Goal: Find specific page/section: Find specific page/section

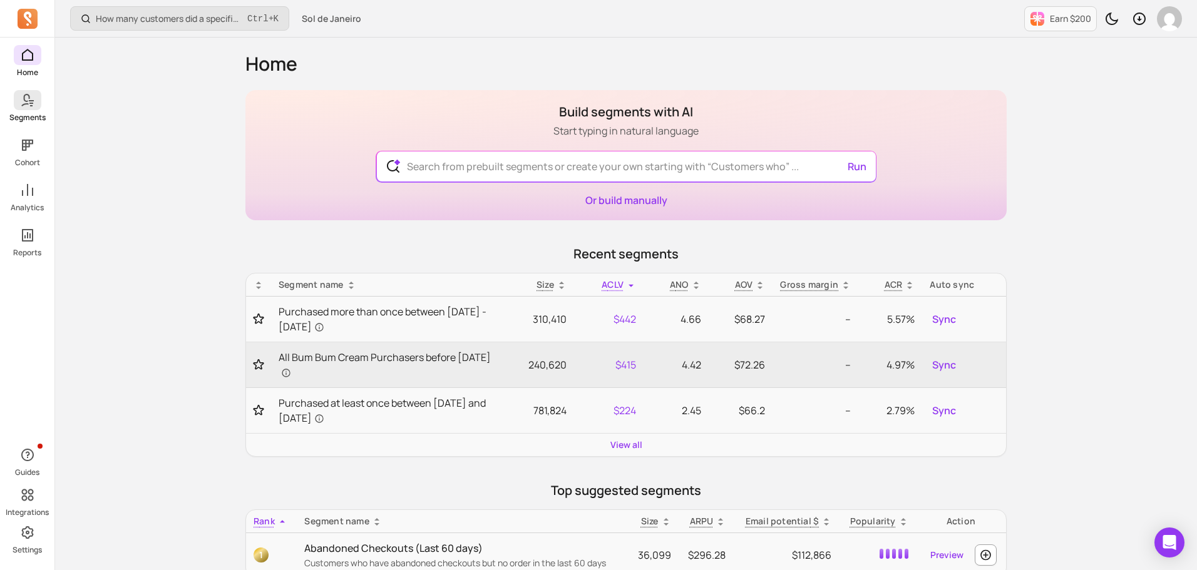
click at [40, 118] on p "Segments" at bounding box center [27, 118] width 36 height 10
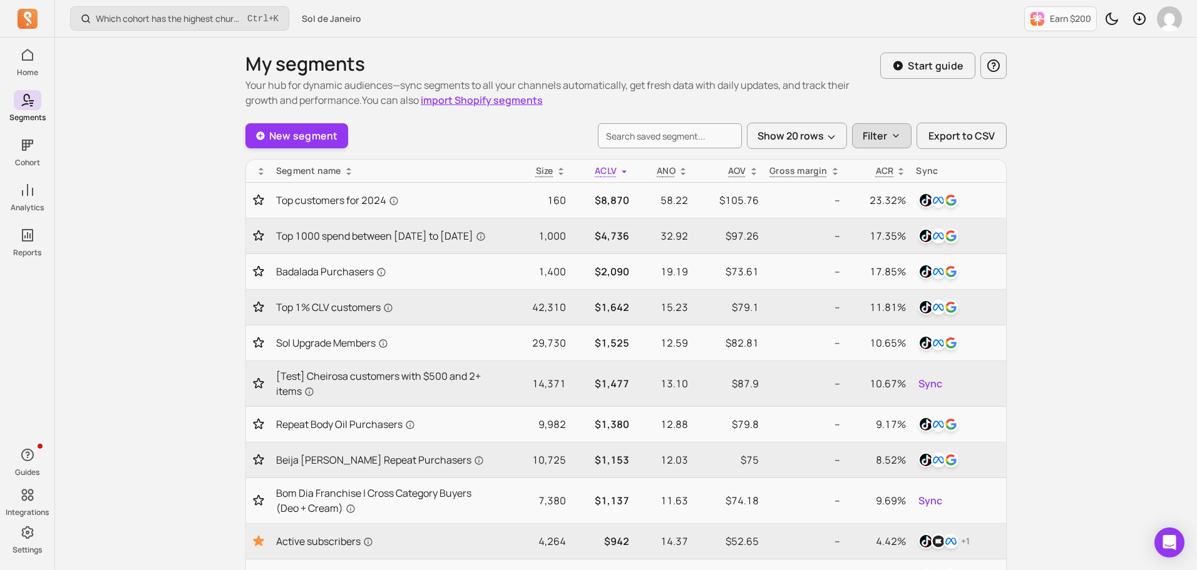
click at [861, 137] on button "Filter" at bounding box center [881, 135] width 59 height 25
click at [910, 171] on label "Created by me (4)" at bounding box center [937, 169] width 166 height 25
click at [876, 171] on input "Created by me (4)" at bounding box center [870, 169] width 13 height 13
checkbox input "true"
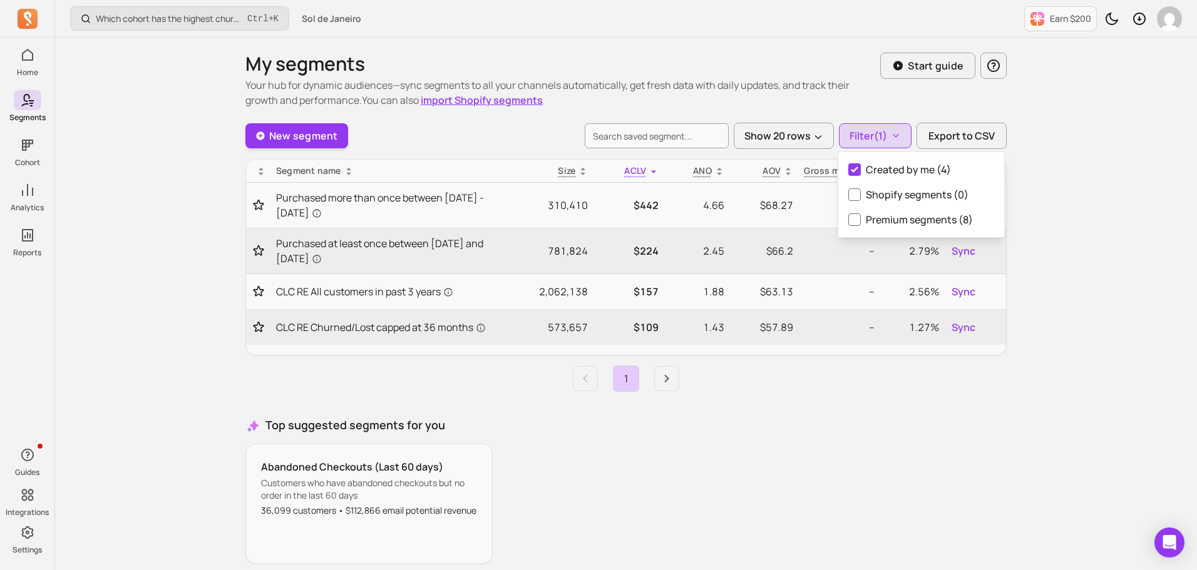
click at [864, 420] on h3 "Top suggested segments for you" at bounding box center [625, 425] width 761 height 17
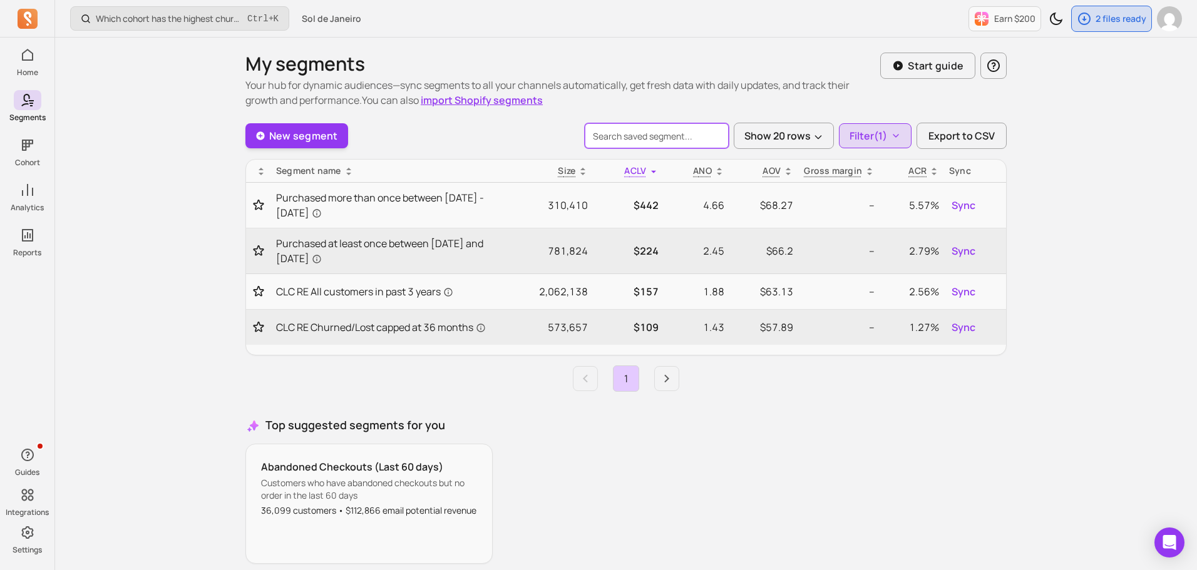
click at [684, 137] on input "search" at bounding box center [657, 135] width 144 height 25
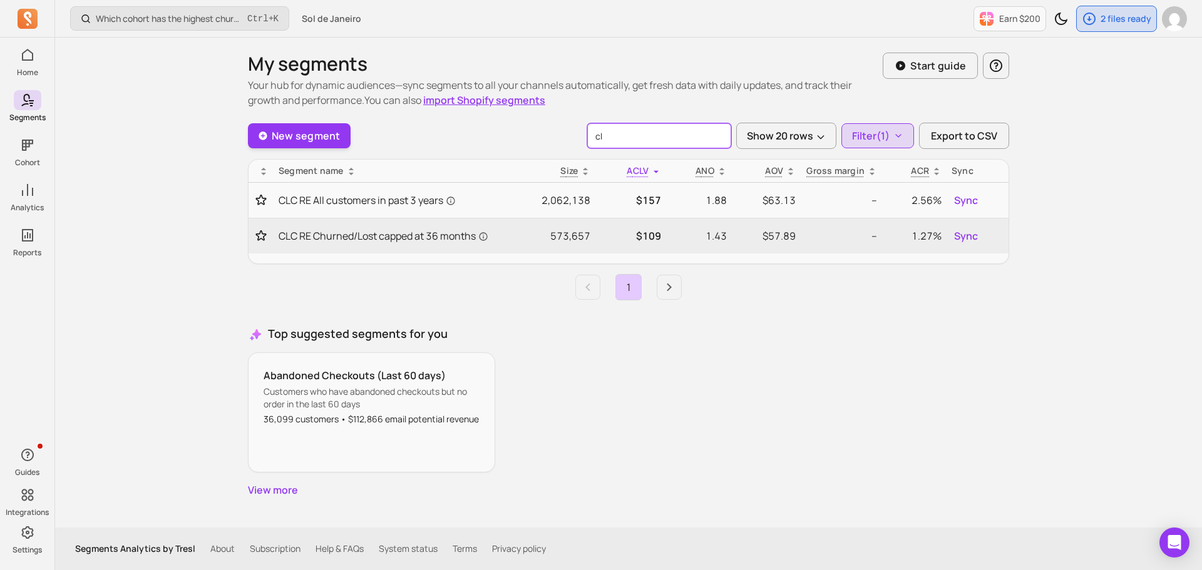
type input "c"
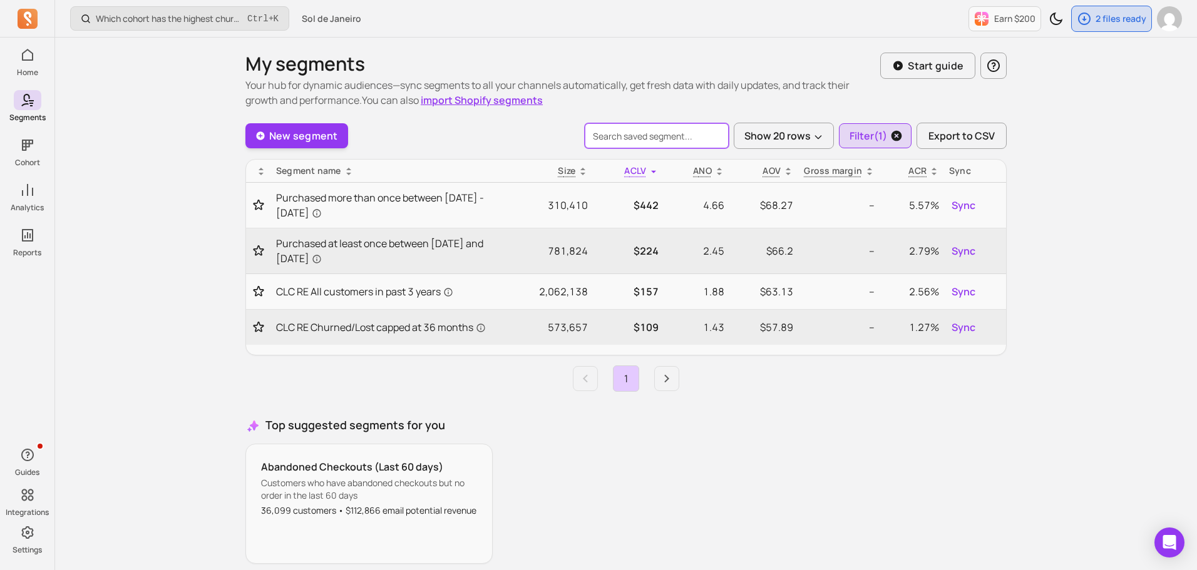
click at [890, 139] on span "button" at bounding box center [897, 135] width 30 height 25
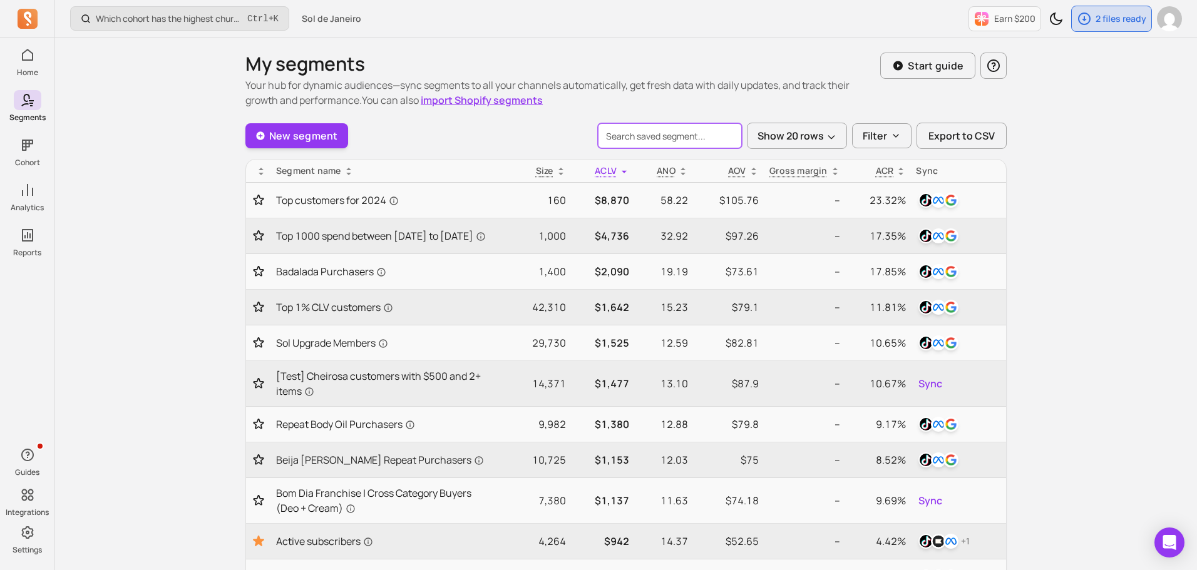
click at [671, 135] on input "search" at bounding box center [670, 135] width 144 height 25
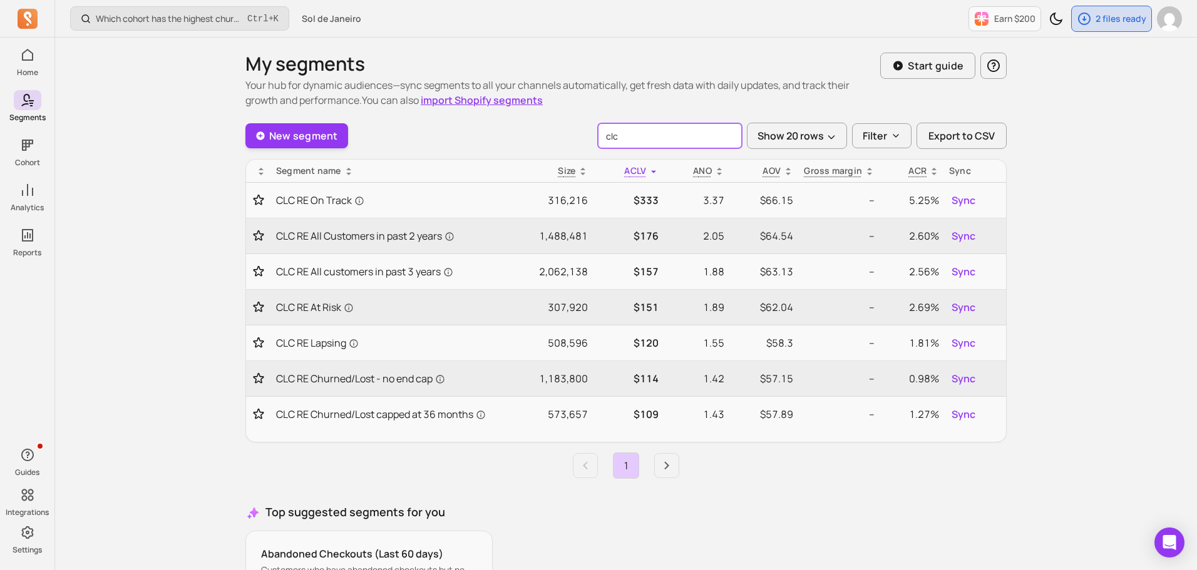
type input "clc"
click at [317, 239] on span "CLC RE All Customers in past 2 years" at bounding box center [365, 236] width 178 height 15
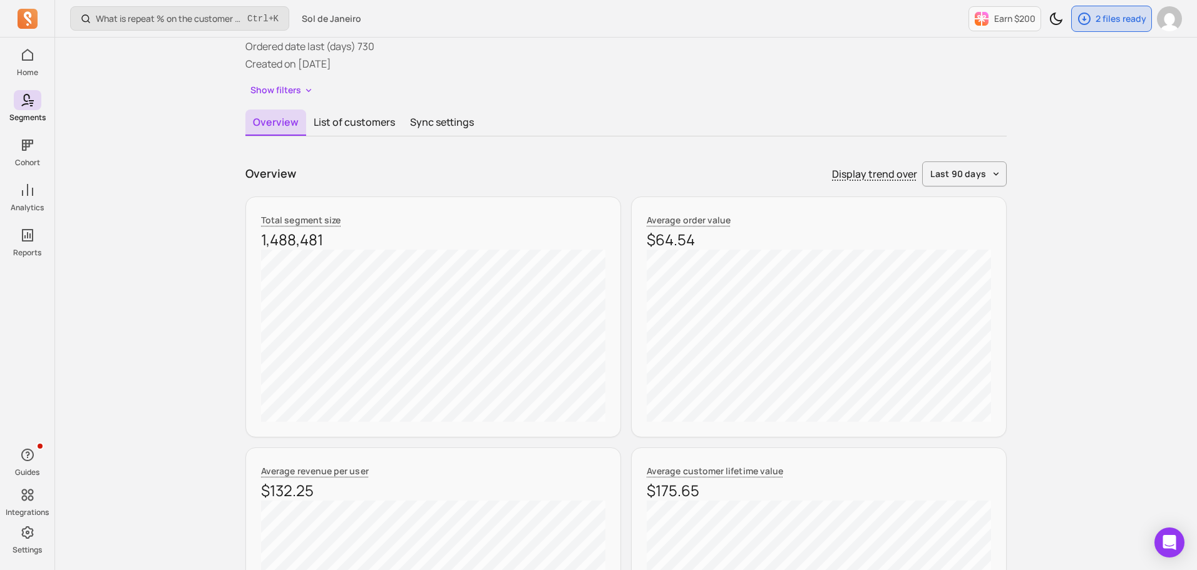
scroll to position [66, 0]
